Goal: Transaction & Acquisition: Book appointment/travel/reservation

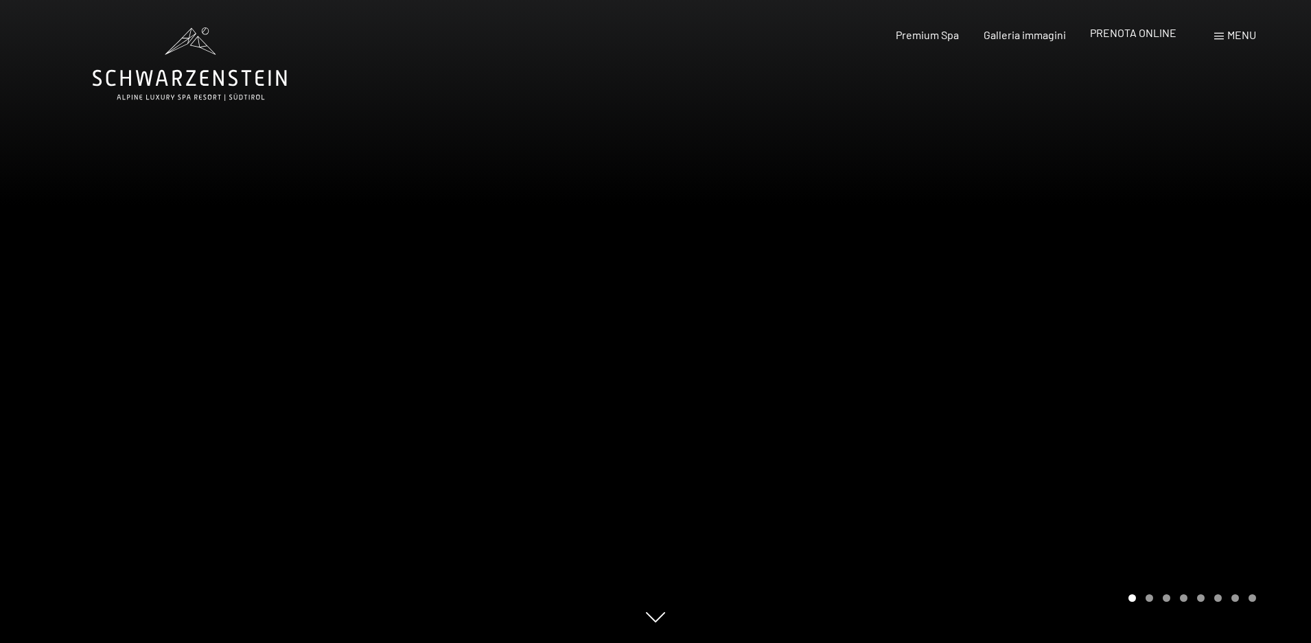
click at [1153, 34] on span "PRENOTA ONLINE" at bounding box center [1133, 32] width 86 height 13
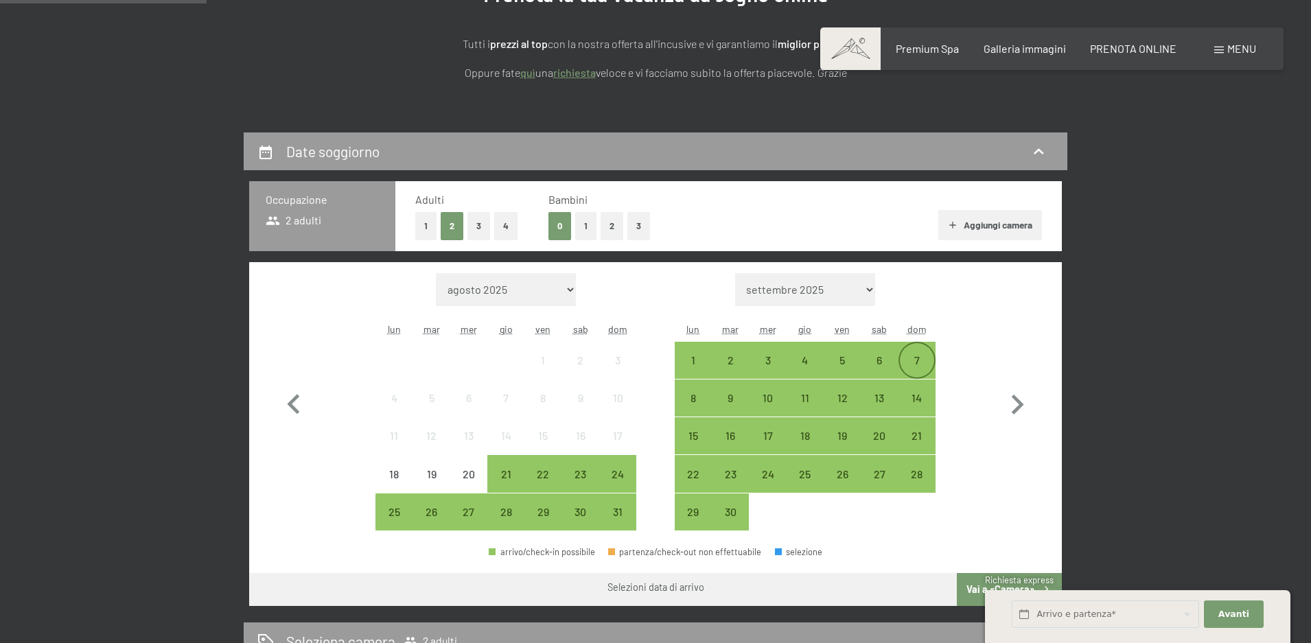
click at [913, 362] on div "7" at bounding box center [917, 372] width 34 height 34
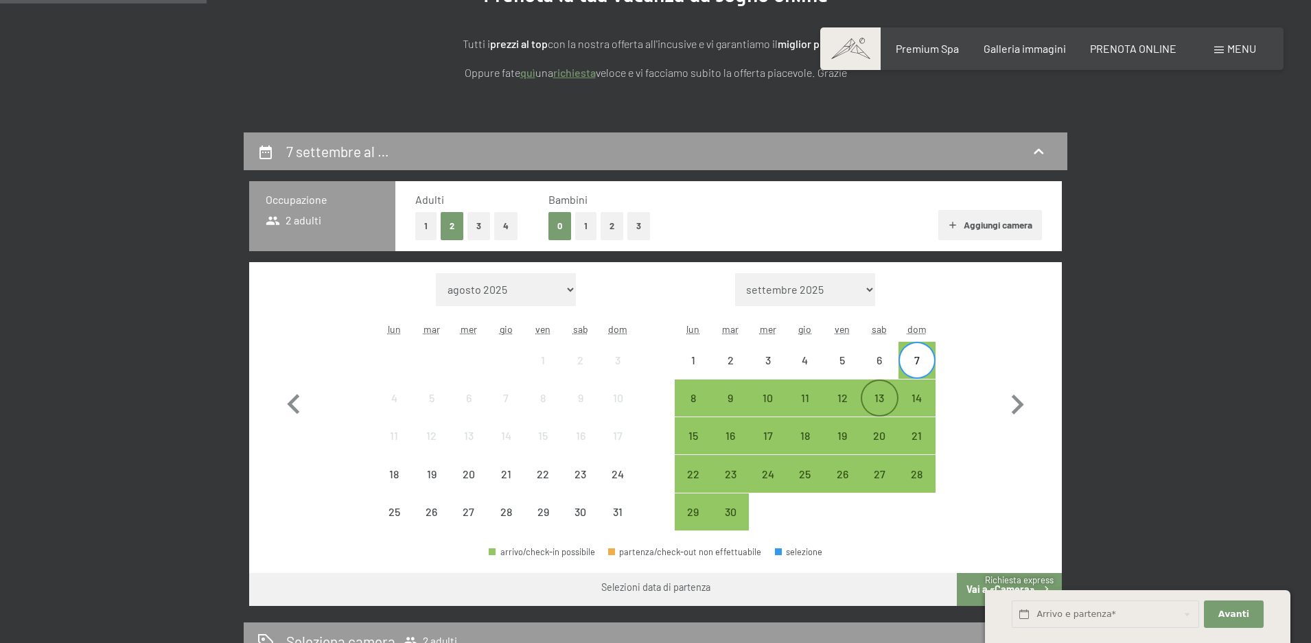
click at [865, 398] on div "13" at bounding box center [879, 409] width 34 height 34
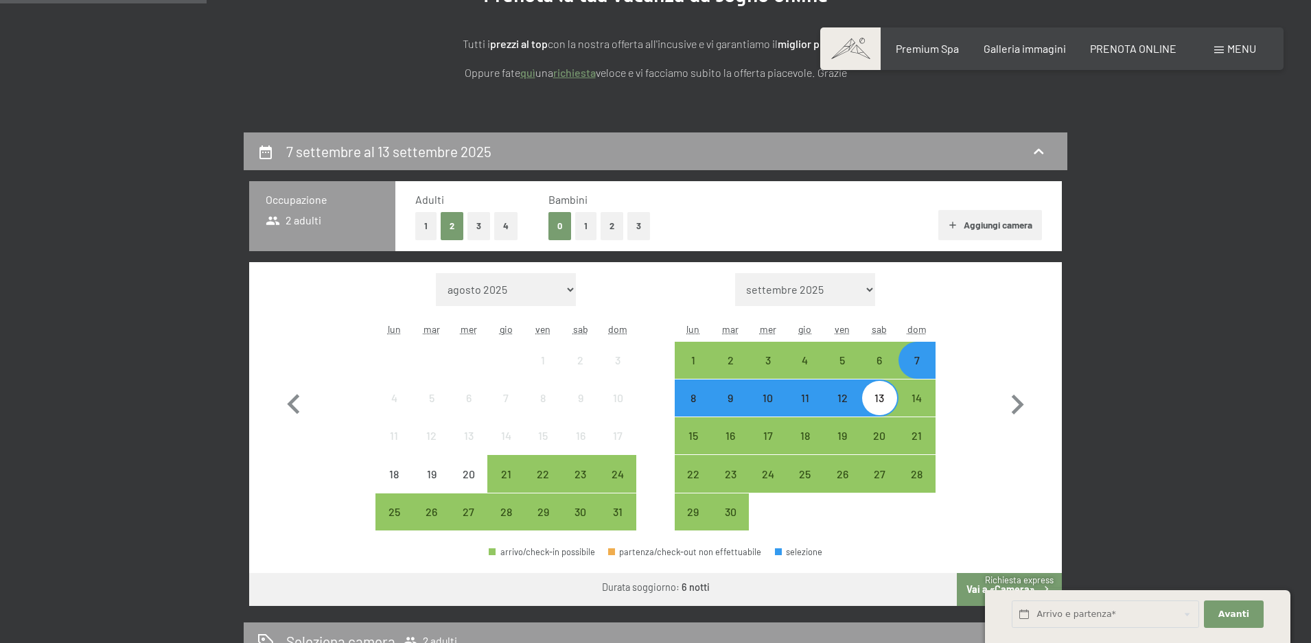
click at [580, 224] on button "1" at bounding box center [585, 226] width 21 height 28
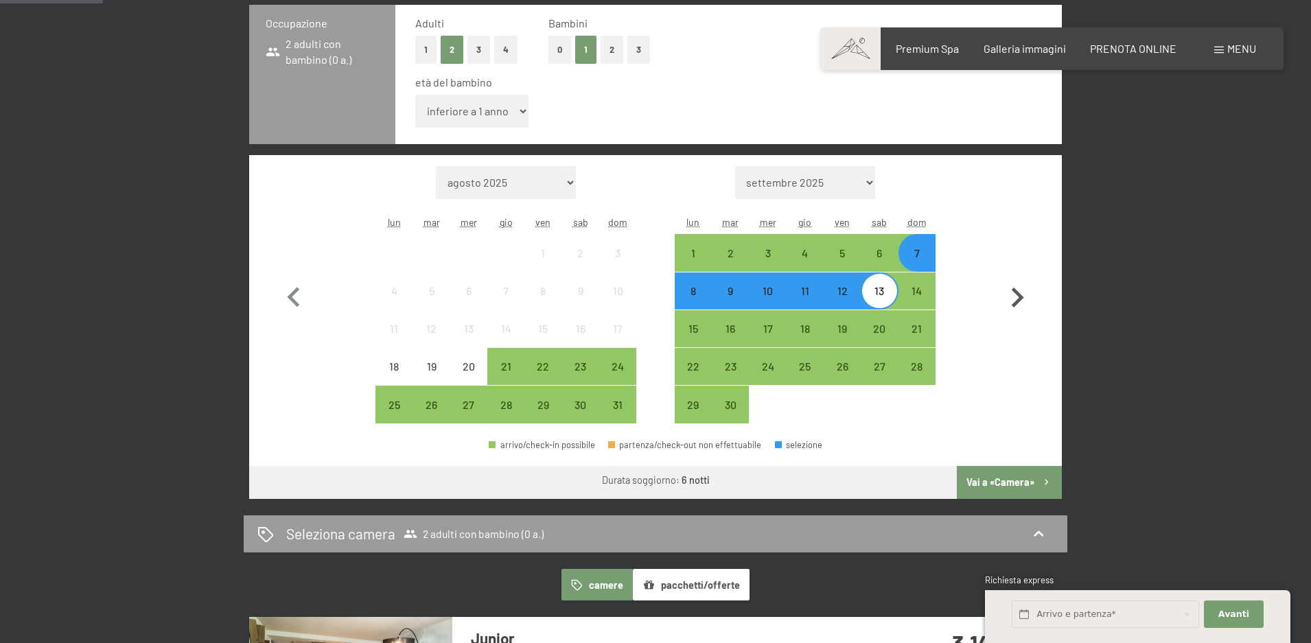
scroll to position [412, 0]
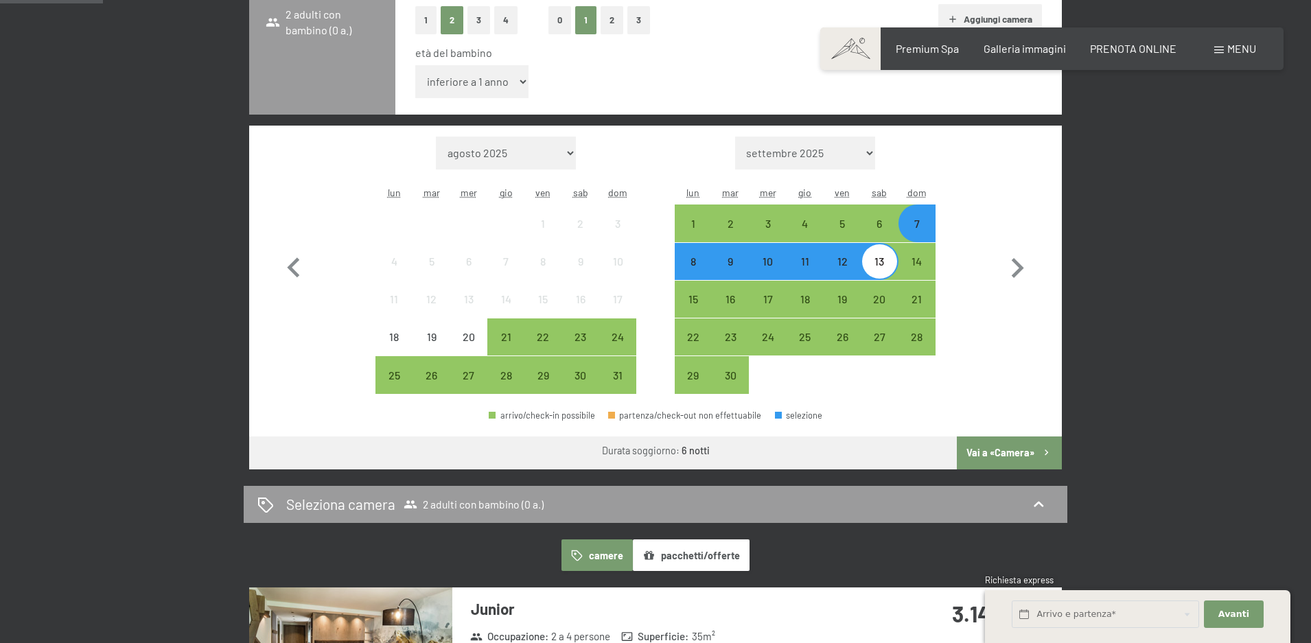
click at [1020, 454] on button "Vai a «Camera»" at bounding box center [1009, 452] width 105 height 33
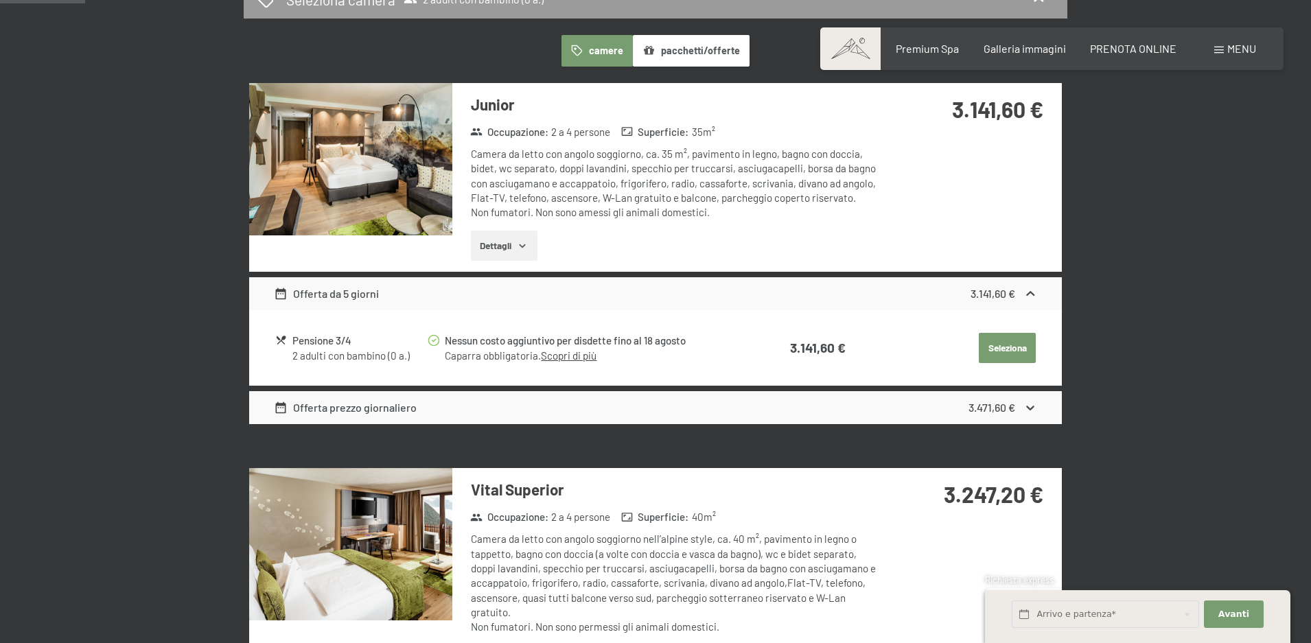
scroll to position [338, 0]
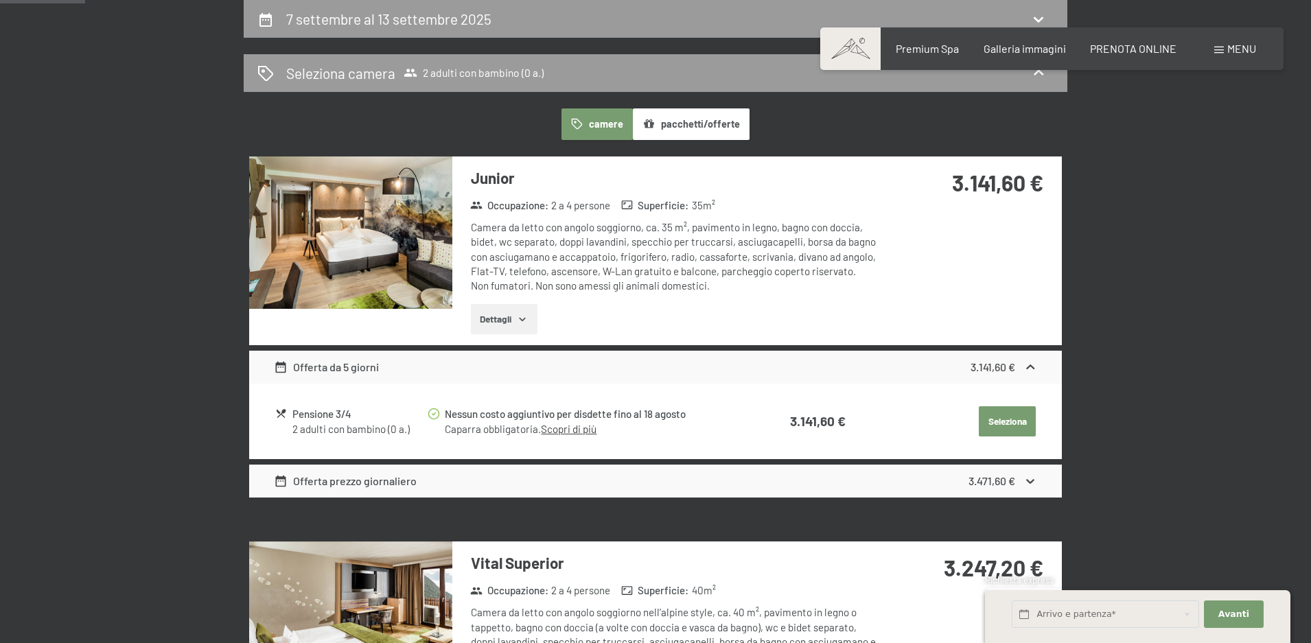
click at [567, 427] on link "Scopri di più" at bounding box center [569, 429] width 56 height 12
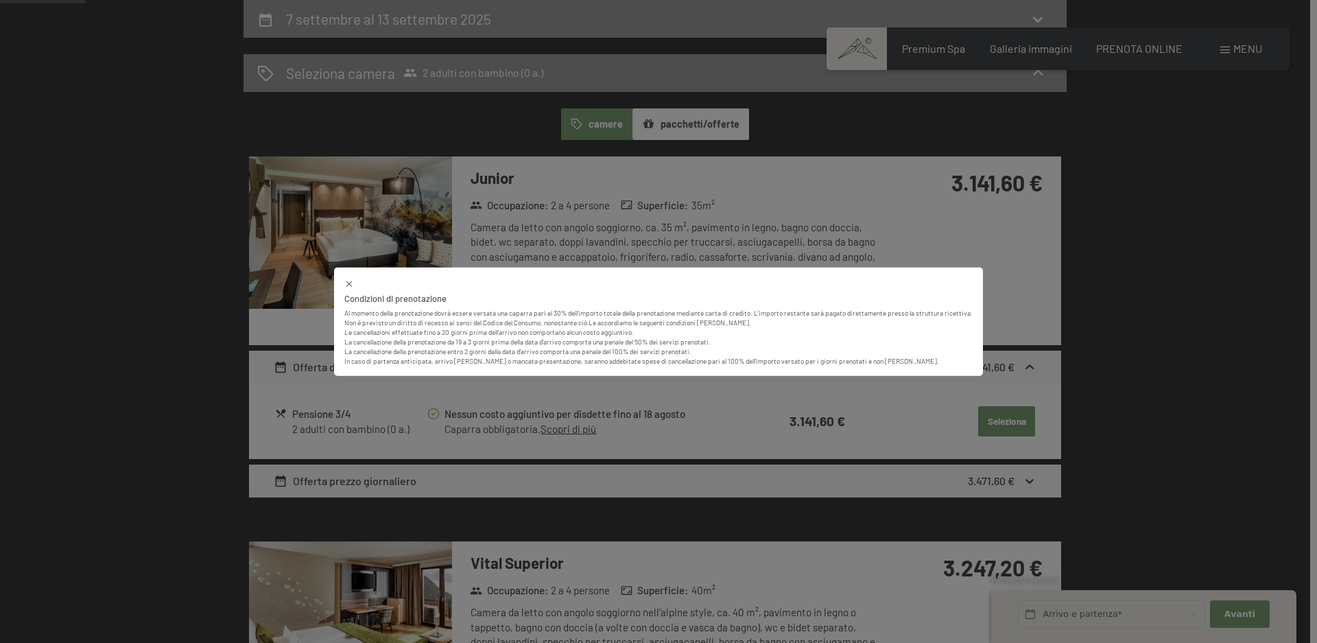
click at [347, 283] on icon at bounding box center [349, 284] width 10 height 10
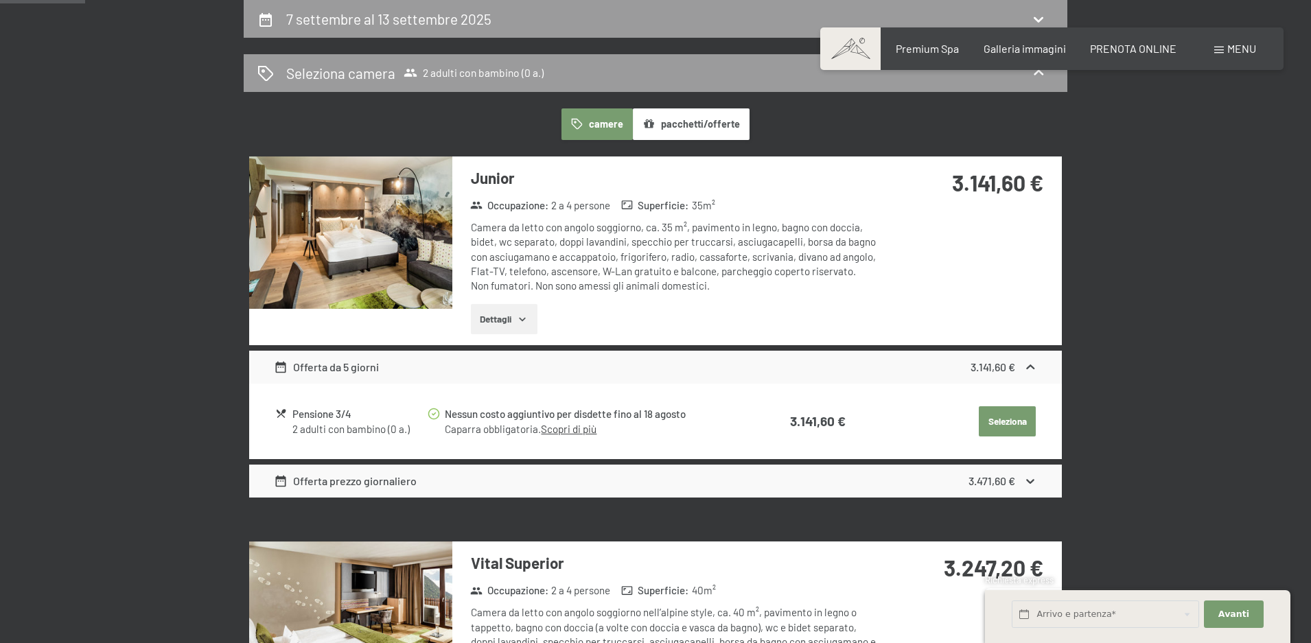
click at [522, 318] on icon "button" at bounding box center [522, 319] width 11 height 11
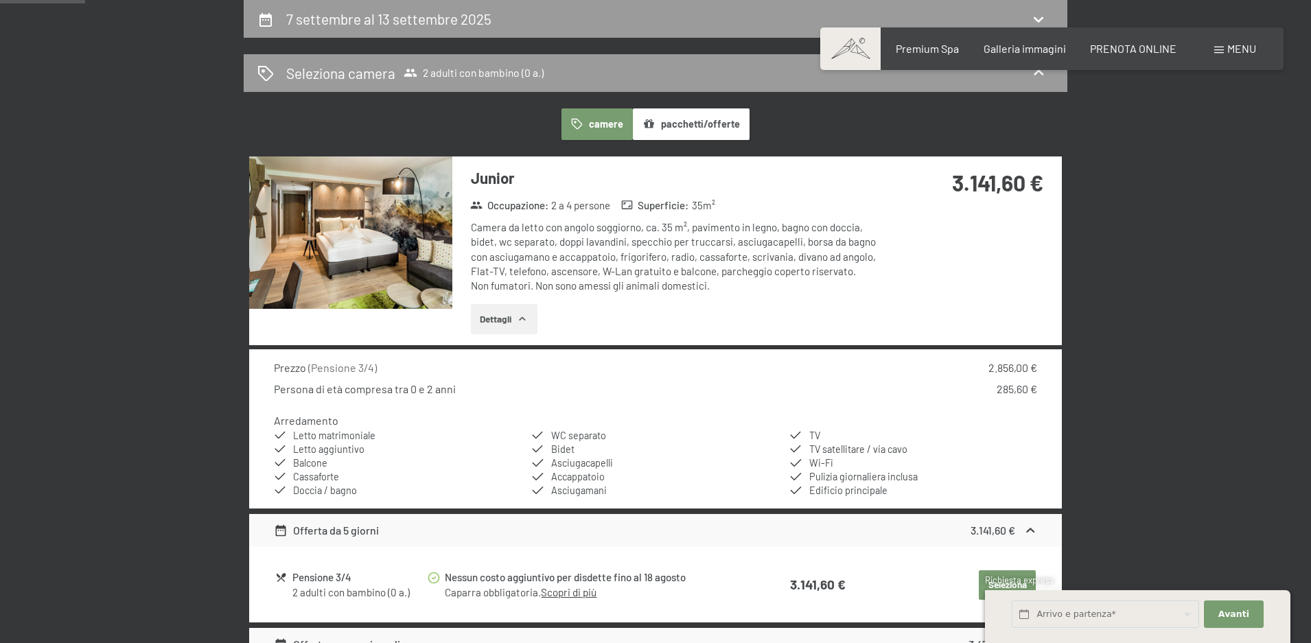
click at [380, 236] on img at bounding box center [350, 232] width 203 height 152
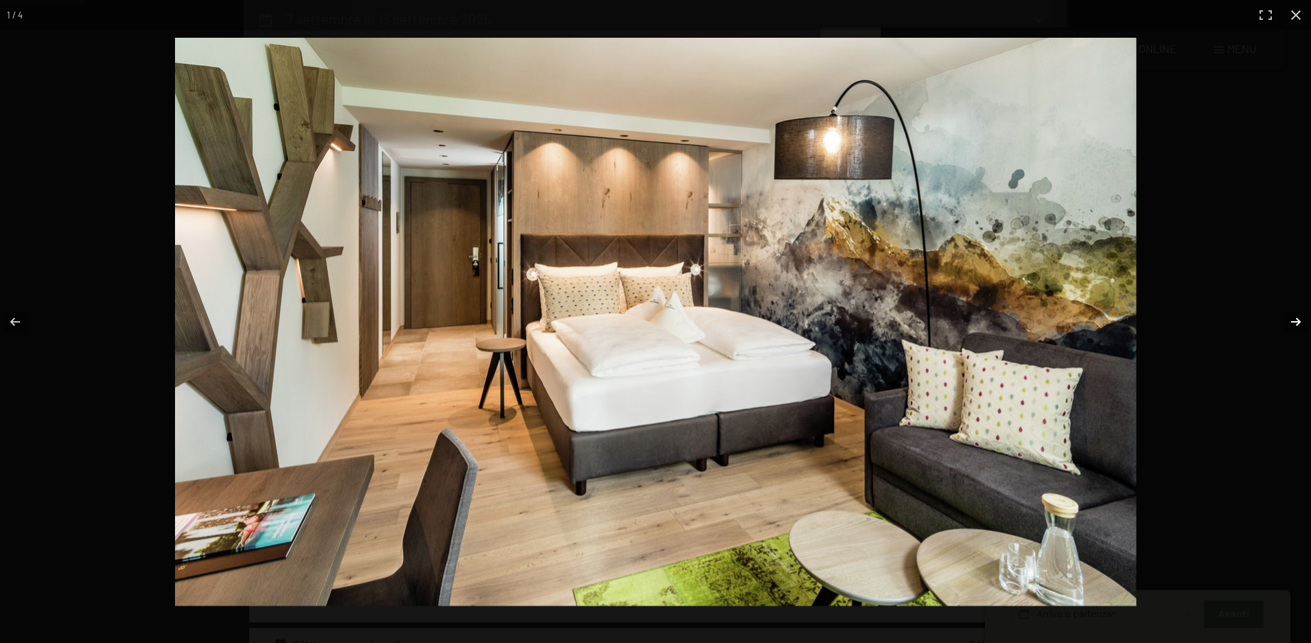
click at [1298, 318] on button "button" at bounding box center [1287, 322] width 48 height 69
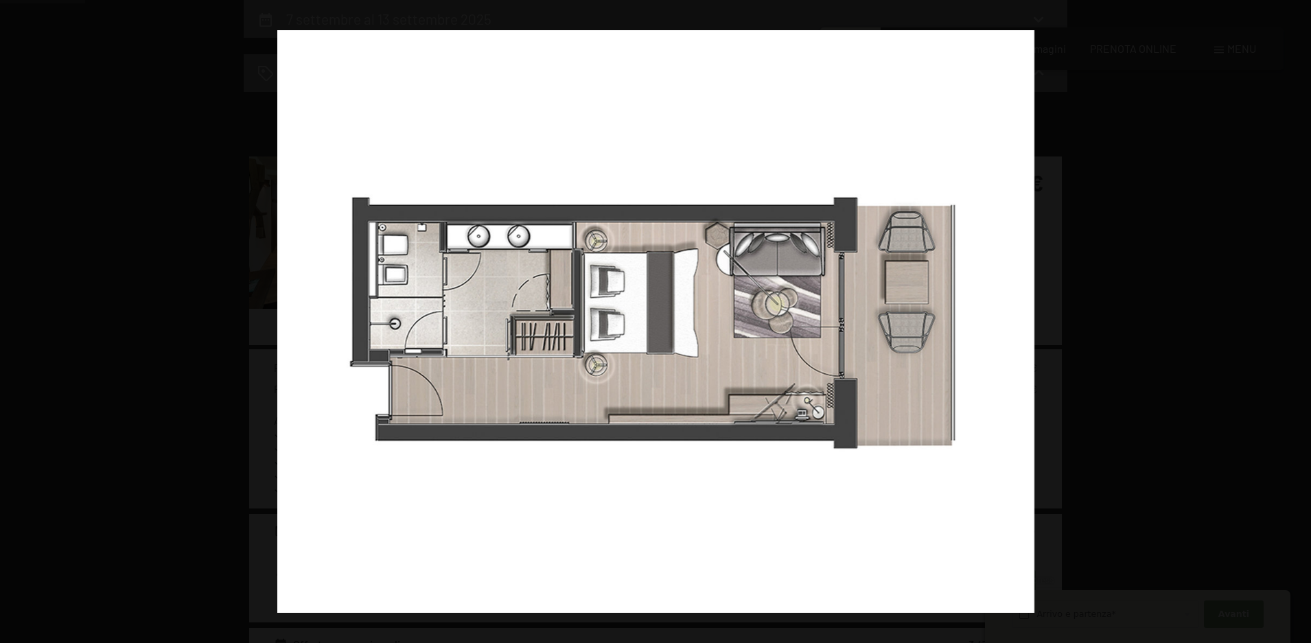
click at [1298, 318] on button "button" at bounding box center [1287, 322] width 48 height 69
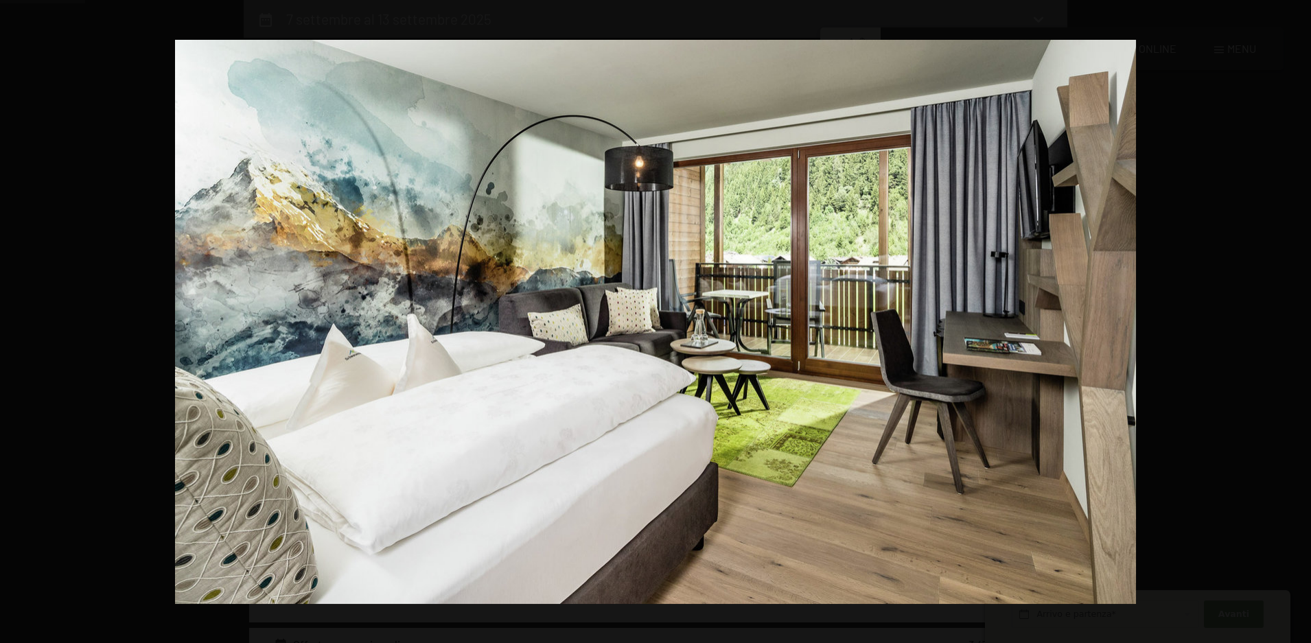
click at [1298, 318] on button "button" at bounding box center [1287, 322] width 48 height 69
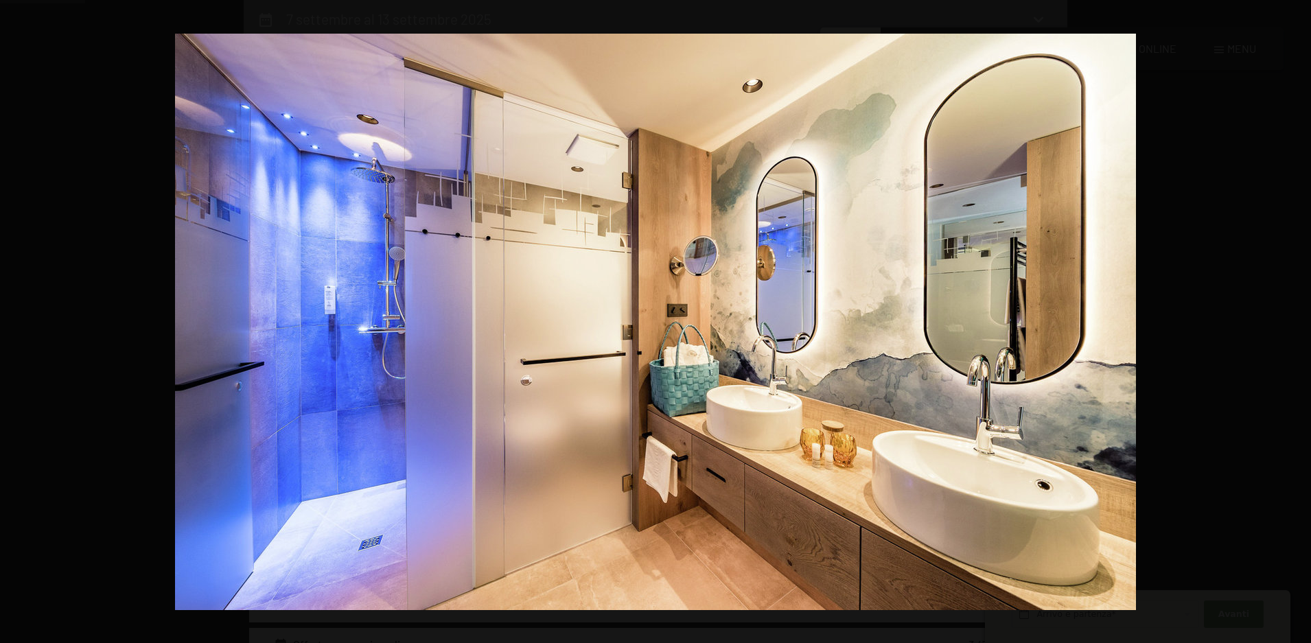
click at [1298, 318] on button "button" at bounding box center [1287, 322] width 48 height 69
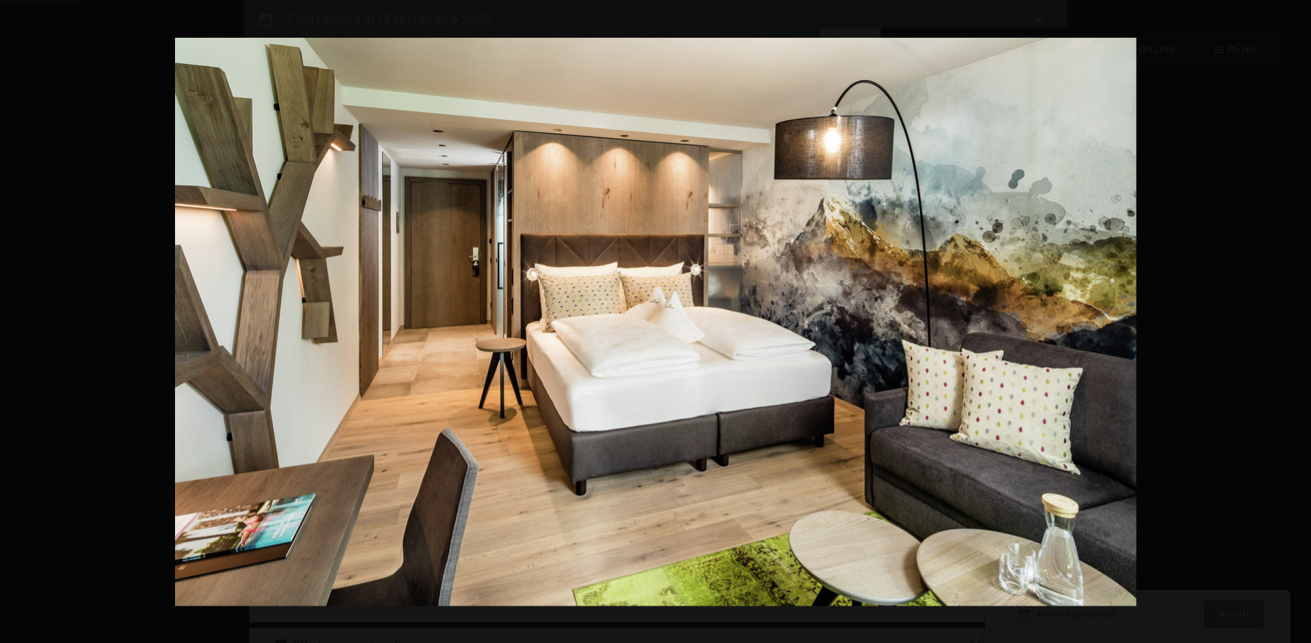
click at [1298, 318] on button "button" at bounding box center [1287, 322] width 48 height 69
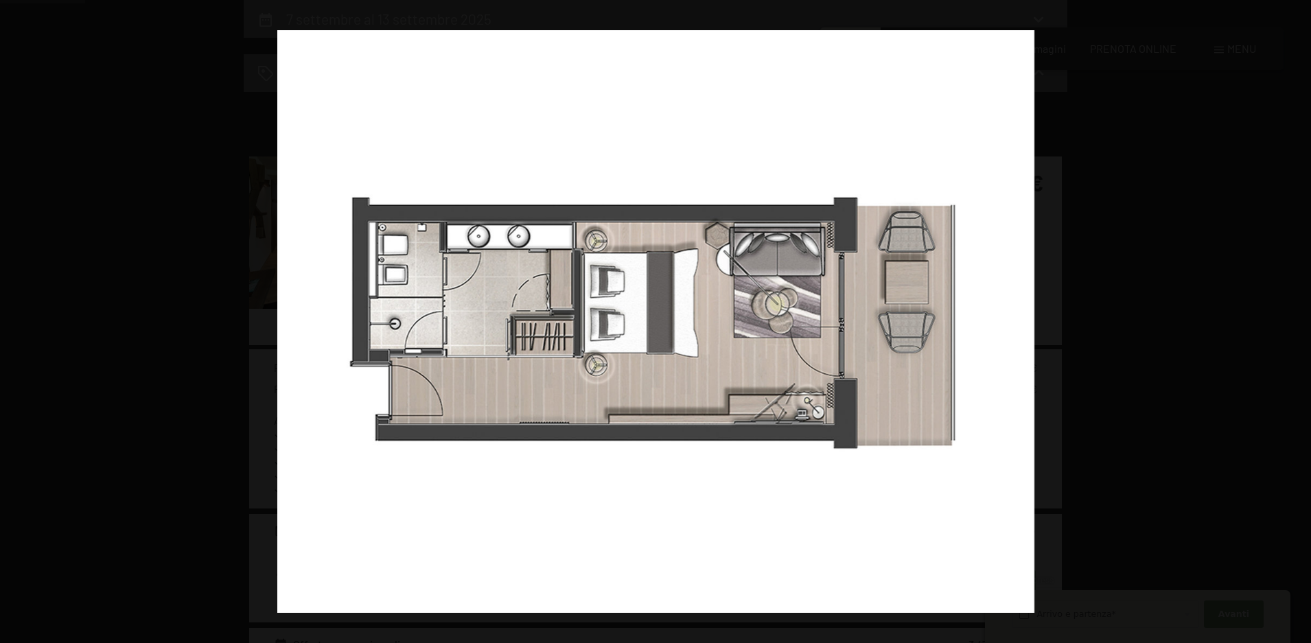
click at [1298, 318] on button "button" at bounding box center [1287, 322] width 48 height 69
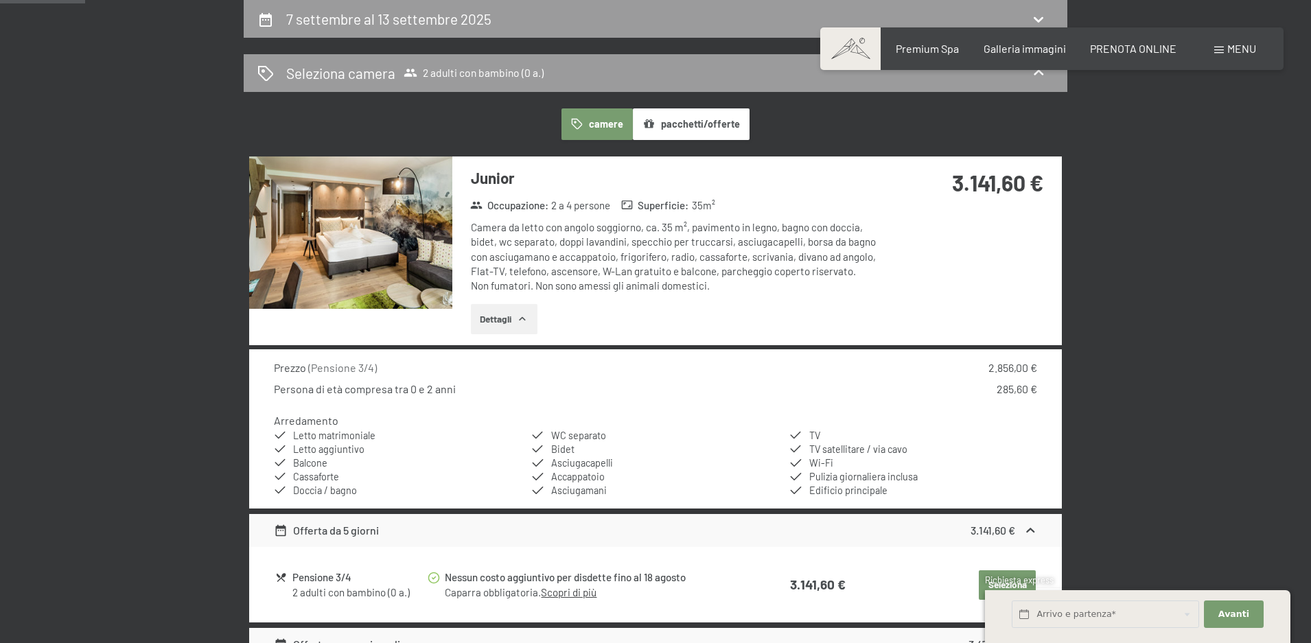
click at [0, 0] on button "button" at bounding box center [0, 0] width 0 height 0
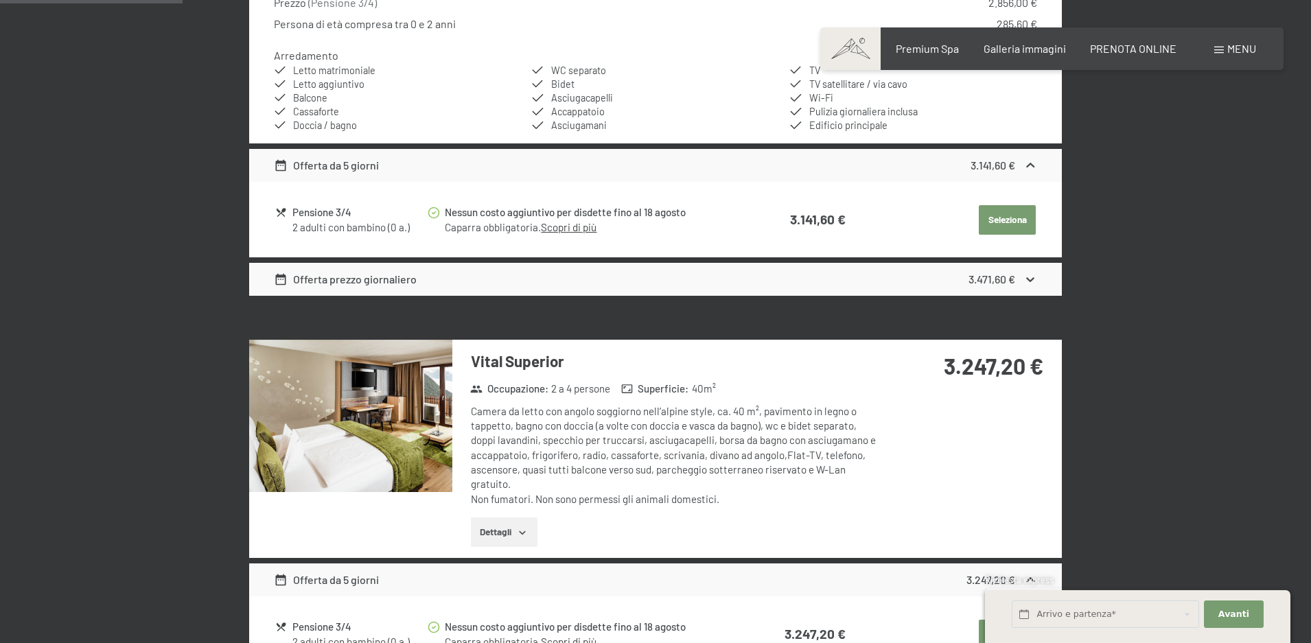
scroll to position [681, 0]
